Goal: Book appointment/travel/reservation

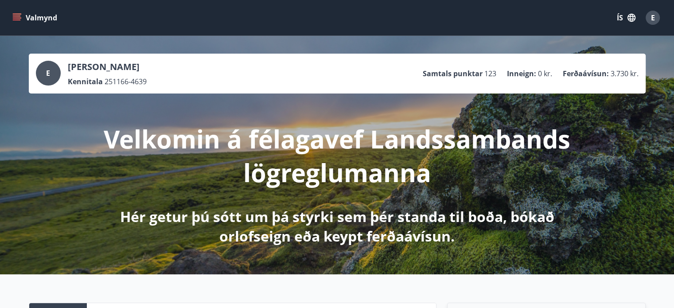
click at [19, 15] on icon "menu" at bounding box center [16, 17] width 9 height 9
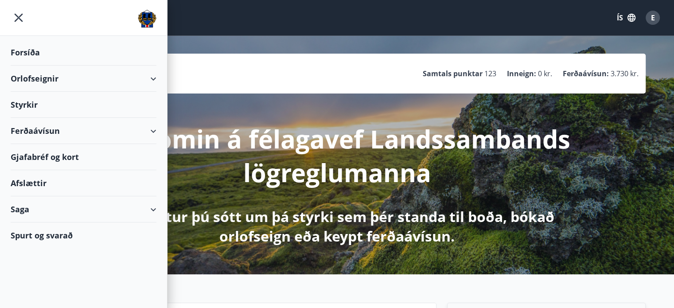
click at [38, 84] on div "Orlofseignir" at bounding box center [84, 79] width 146 height 26
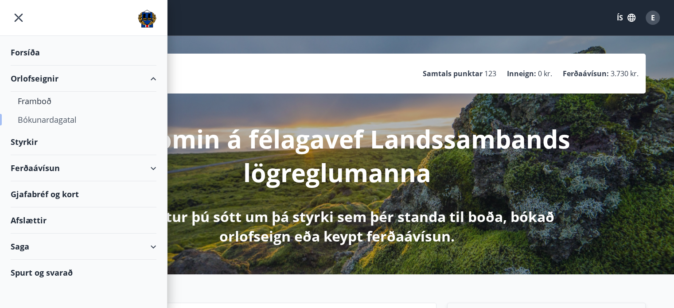
click at [43, 120] on div "Bókunardagatal" at bounding box center [84, 119] width 132 height 19
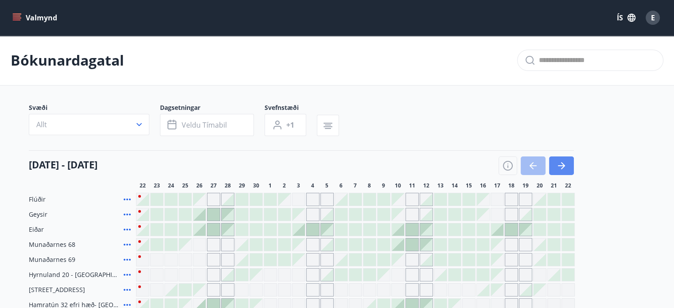
click at [558, 165] on icon "button" at bounding box center [561, 165] width 7 height 1
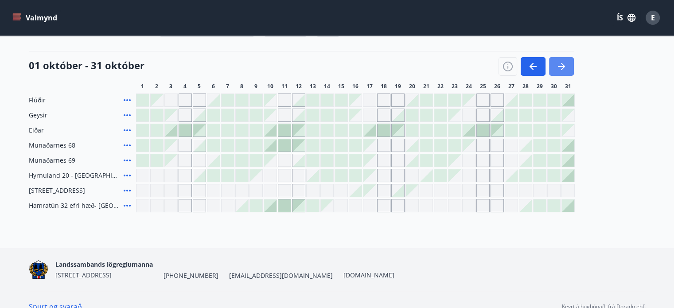
scroll to position [106, 0]
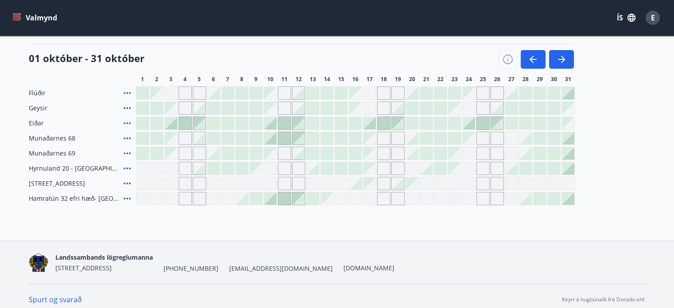
click at [566, 46] on div "01 október - 31 október" at bounding box center [301, 56] width 545 height 25
click at [563, 55] on icon "button" at bounding box center [561, 59] width 11 height 11
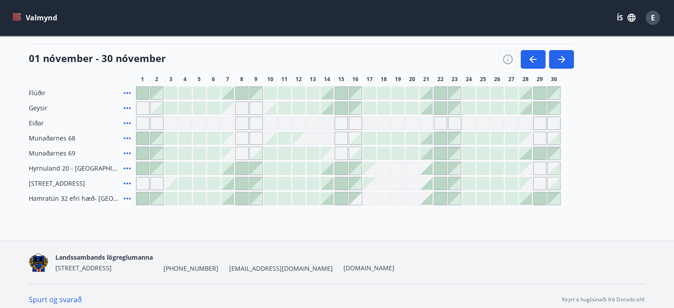
click at [0, 86] on main "Bókunardagatal Svæði Allt Dagsetningar Veldu tímabil Svefnstæði +1 [DATE] - [DA…" at bounding box center [337, 67] width 674 height 276
